Goal: Information Seeking & Learning: Find specific fact

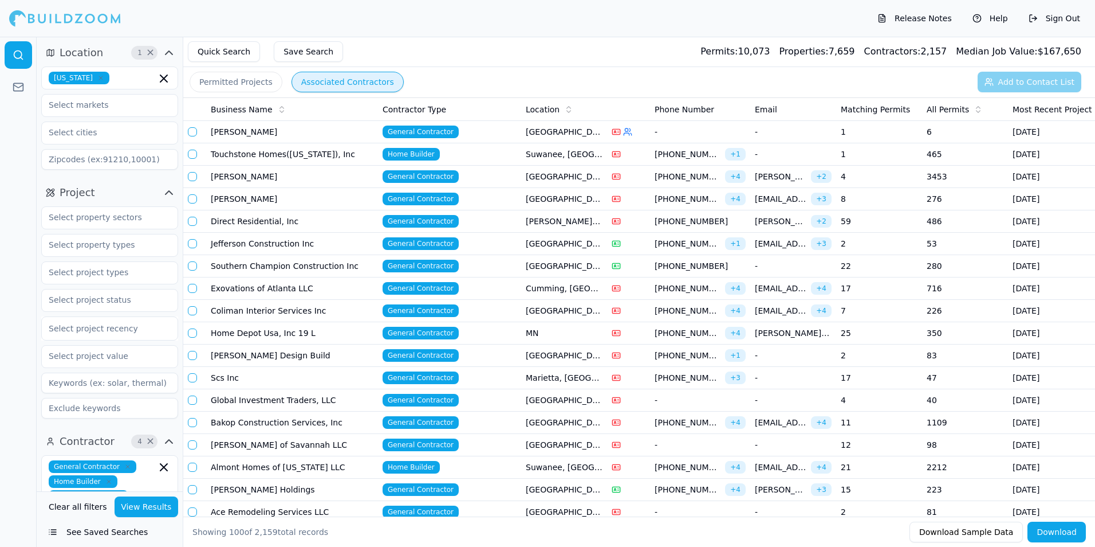
scroll to position [1031, 0]
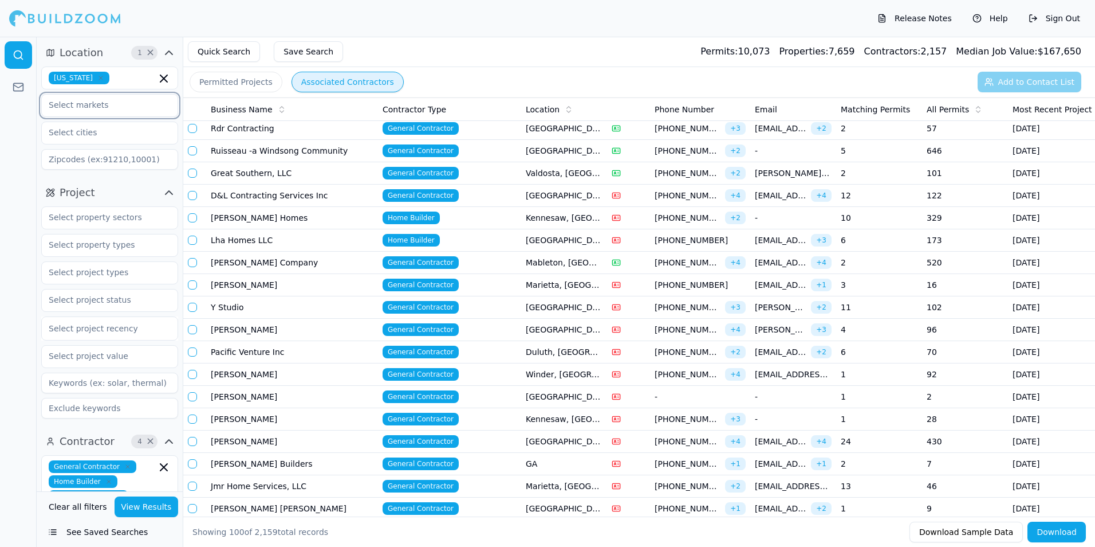
click at [97, 105] on input "text" at bounding box center [102, 105] width 121 height 21
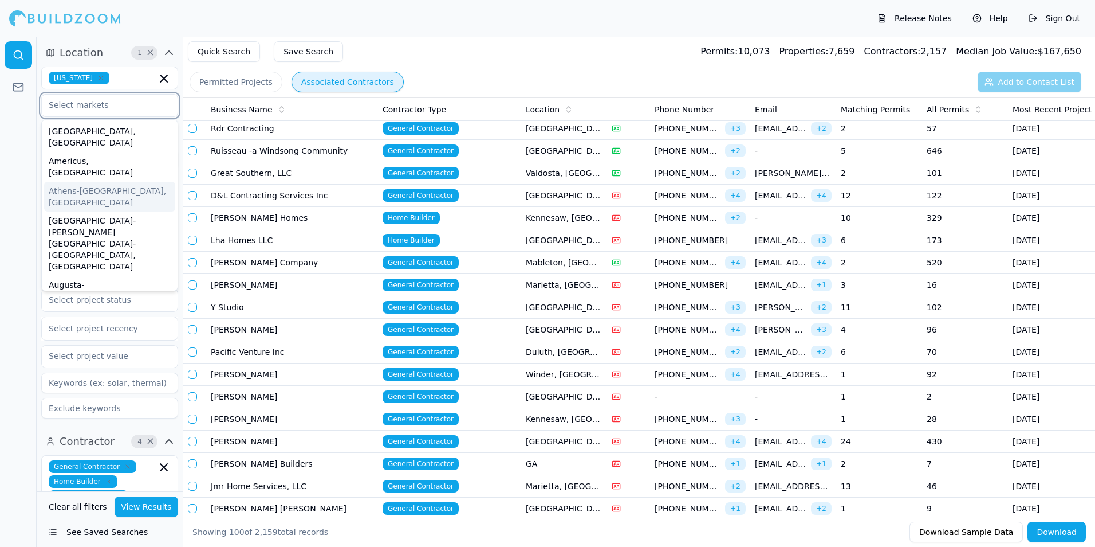
click at [76, 182] on div "Athens-[GEOGRAPHIC_DATA], [GEOGRAPHIC_DATA]" at bounding box center [109, 197] width 131 height 30
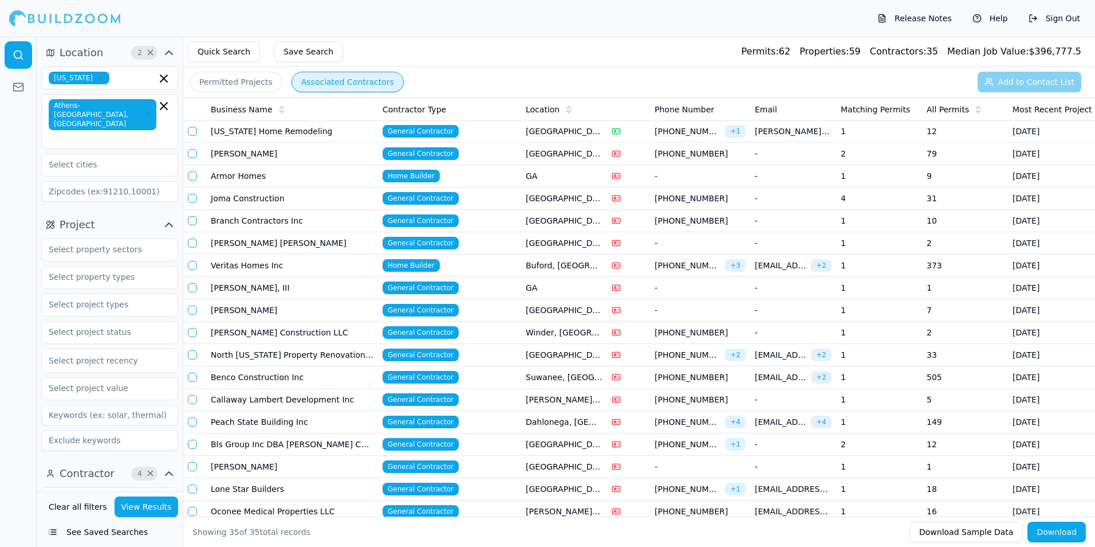
scroll to position [115, 0]
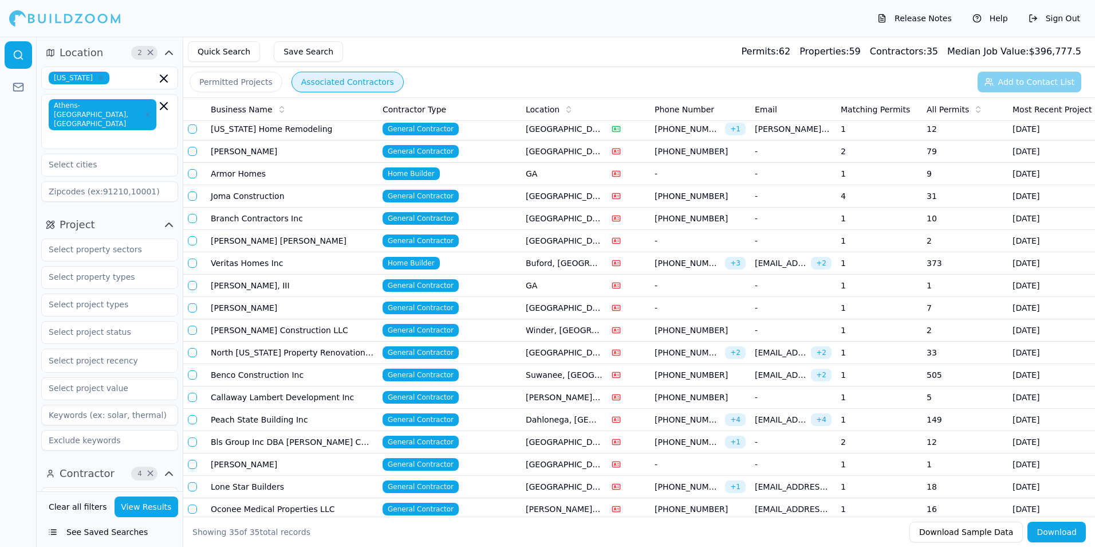
click at [975, 110] on icon at bounding box center [978, 109] width 9 height 9
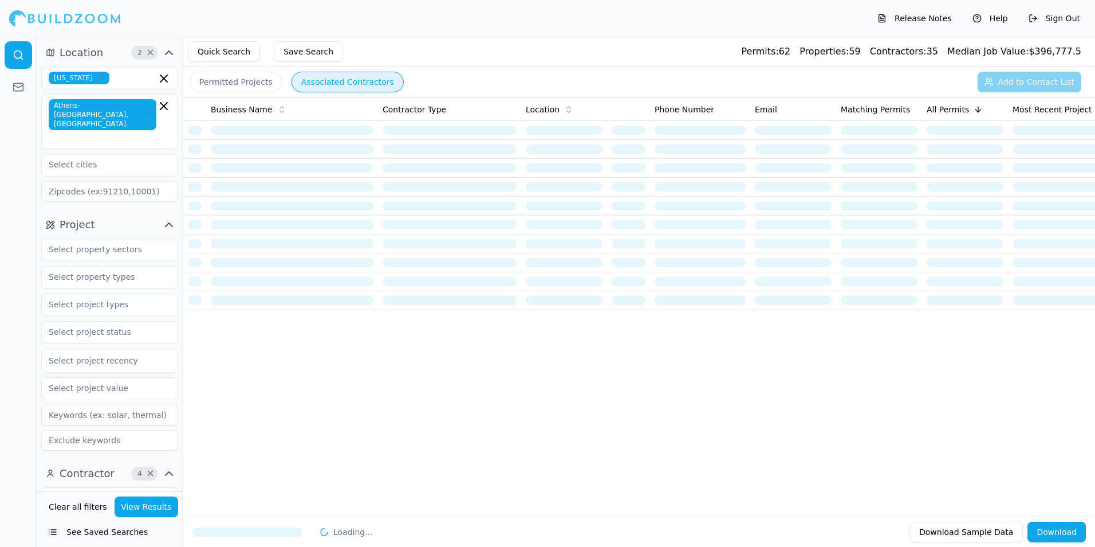
scroll to position [0, 0]
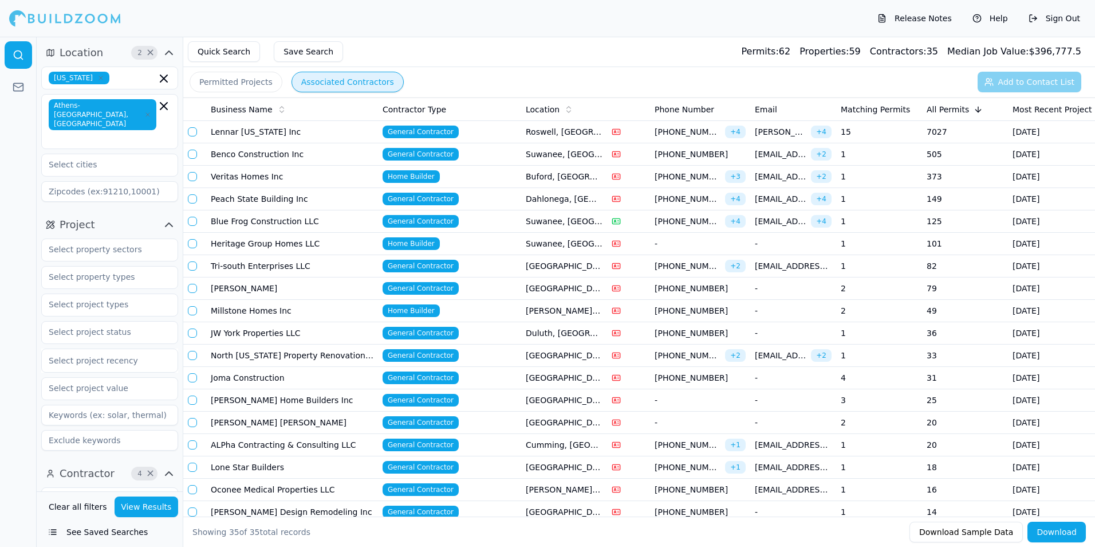
click at [655, 133] on span "(770) 670-2740" at bounding box center [688, 131] width 66 height 11
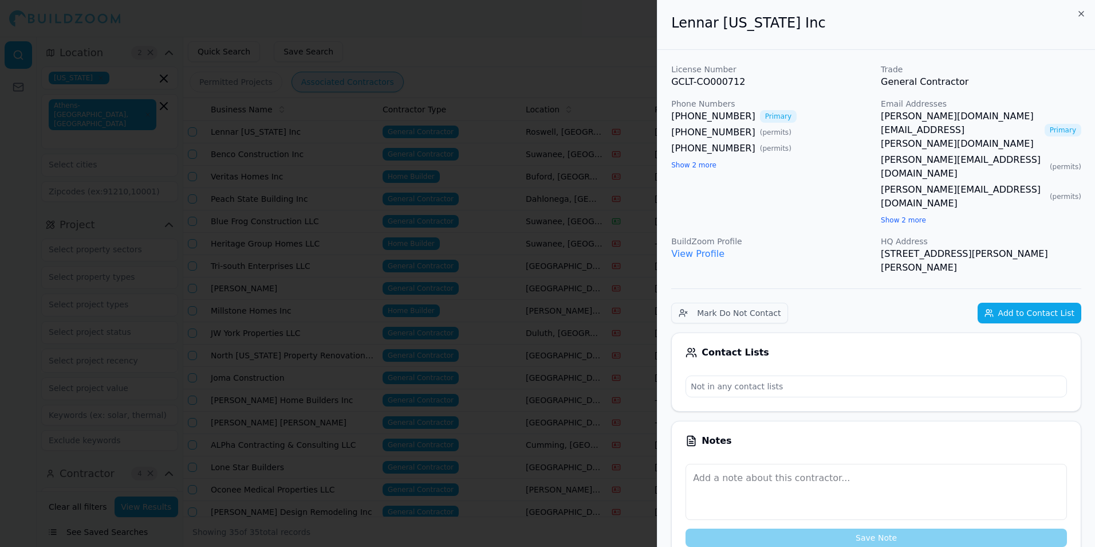
click at [704, 248] on link "View Profile" at bounding box center [698, 253] width 53 height 11
